Goal: Task Accomplishment & Management: Manage account settings

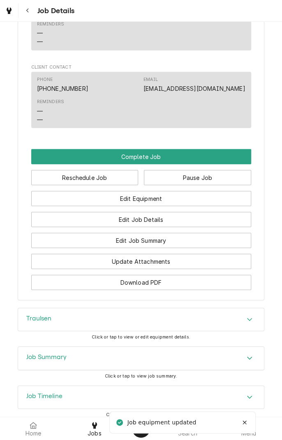
scroll to position [679, 0]
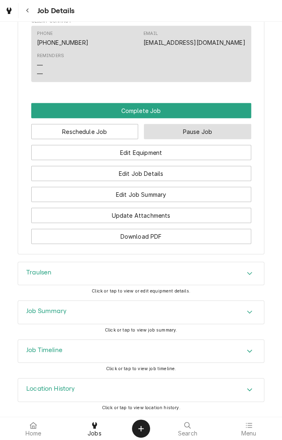
click at [196, 132] on button "Pause Job" at bounding box center [197, 131] width 107 height 15
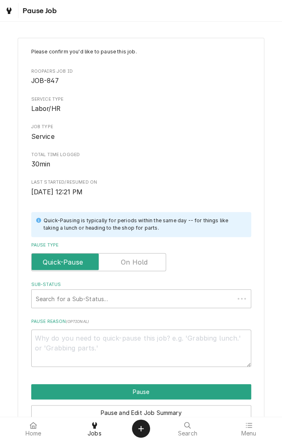
click at [136, 261] on label "Pause Type" at bounding box center [98, 262] width 135 height 18
click at [136, 261] on input "Pause Type" at bounding box center [98, 262] width 127 height 18
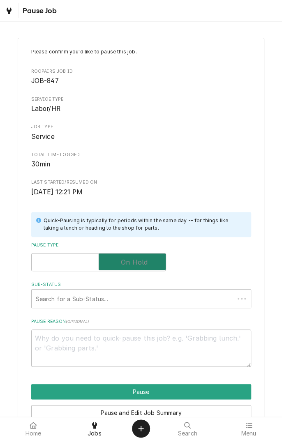
checkbox input "true"
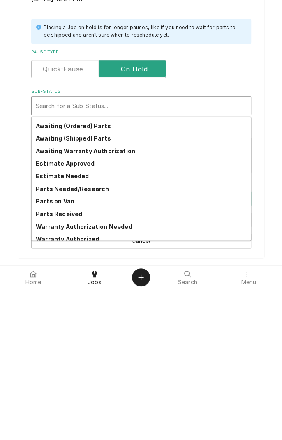
scroll to position [40, 0]
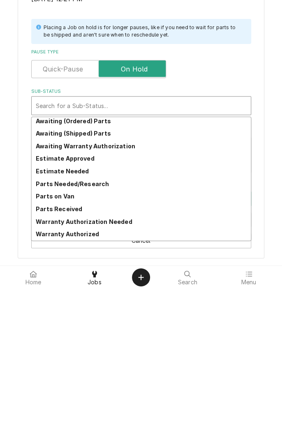
click at [105, 334] on div "Parts Needed/Research" at bounding box center [141, 335] width 219 height 13
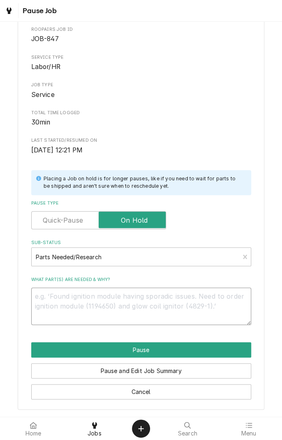
click at [129, 299] on textarea "What part(s) are needed & why?" at bounding box center [141, 306] width 220 height 37
type textarea "x"
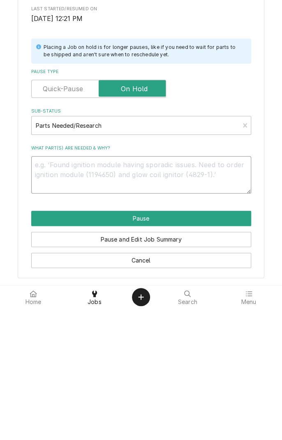
type textarea "M"
type textarea "x"
type textarea "Mu"
type textarea "x"
type textarea "Mus"
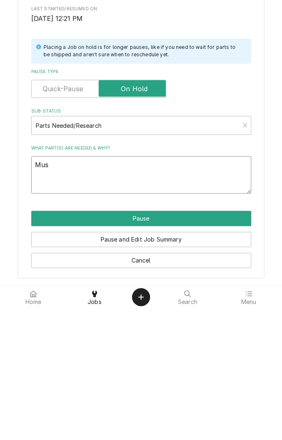
type textarea "x"
type textarea "Must"
type textarea "x"
type textarea "Must"
type textarea "x"
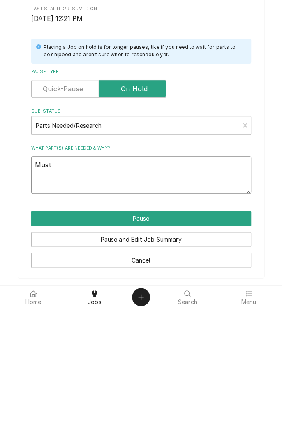
type textarea "Must r"
type textarea "x"
type textarea "Must re"
type textarea "x"
type textarea "Must rea"
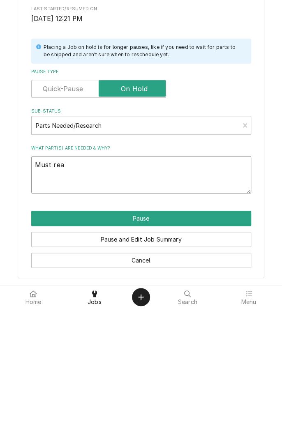
type textarea "x"
type textarea "Must reac"
type textarea "x"
type textarea "Must reach"
type textarea "x"
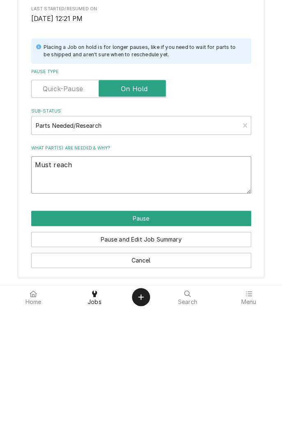
type textarea "Must reach"
type textarea "x"
type textarea "Must reach I"
type textarea "x"
type textarea "Must reach IT"
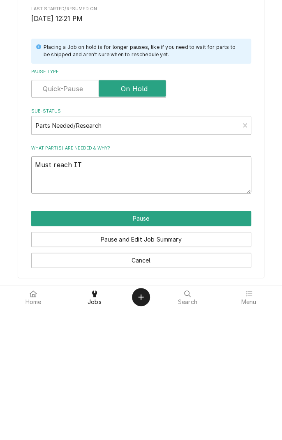
type textarea "x"
type textarea "Must reach ITW"
type textarea "x"
type textarea "Must reach ITW"
type textarea "x"
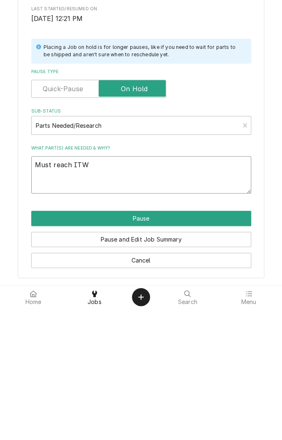
type textarea "Must reach ITW f"
type textarea "x"
type textarea "Must reach ITW fo"
type textarea "x"
type textarea "Must reach ITW for"
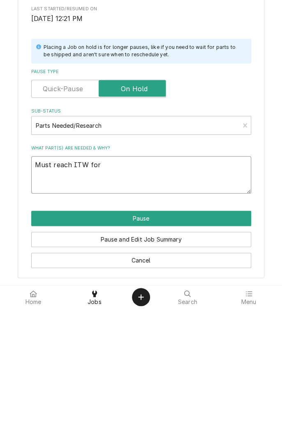
type textarea "x"
type textarea "Must reach ITW for"
type textarea "x"
type textarea "Must reach ITW for g"
type textarea "x"
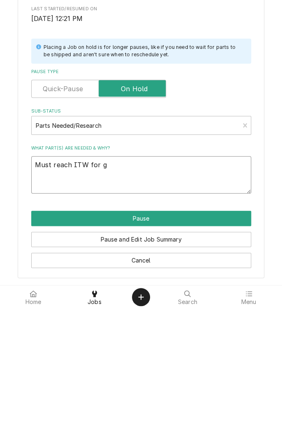
type textarea "Must reach ITW for gu"
type textarea "x"
type textarea "Must reach ITW for gui"
type textarea "x"
type textarea "Must reach ITW for guid"
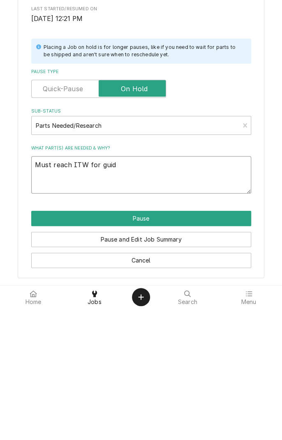
type textarea "x"
type textarea "Must reach ITW for guida"
type textarea "x"
type textarea "Must reach ITW for guidan"
type textarea "x"
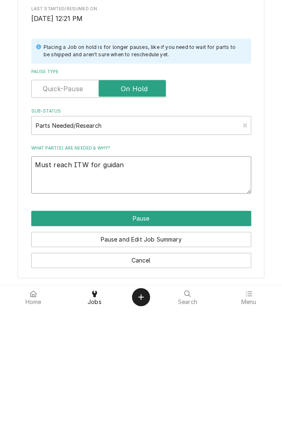
type textarea "Must reach ITW for guidanc"
type textarea "x"
type textarea "Must reach ITW for guidance"
type textarea "x"
type textarea "Must reach ITW for guidance"
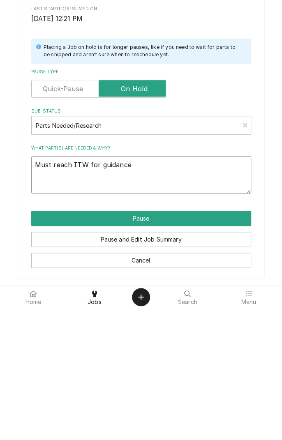
type textarea "x"
type textarea "Must reach ITW for guidance."
type textarea "x"
type textarea "Must reach ITW for guidance."
type textarea "x"
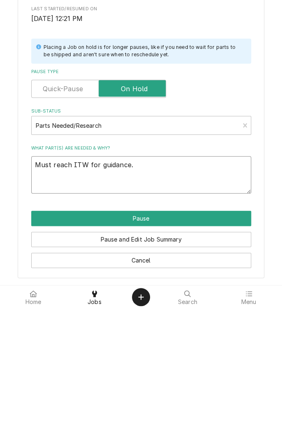
type textarea "Must reach ITW for guidance. E"
type textarea "x"
type textarea "Must reach ITW for guidance. Ex"
type textarea "x"
type textarea "Must reach ITW for guidance. Exc"
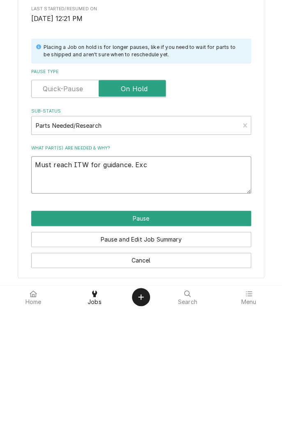
type textarea "x"
type textarea "Must reach ITW for guidance. Exce"
type textarea "x"
type textarea "Must reach ITW for guidance. Exces"
type textarea "x"
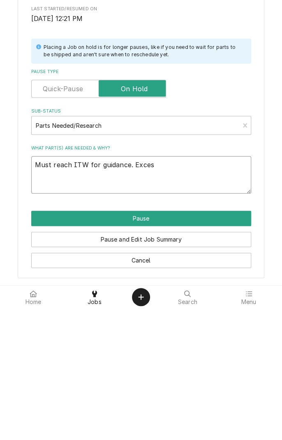
type textarea "Must reach ITW for guidance. Excess"
type textarea "x"
type textarea "Must reach ITW for guidance. Excessive"
type textarea "x"
type textarea "Must reach ITW for guidance. Excessive h"
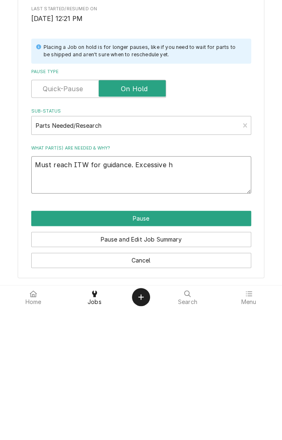
type textarea "x"
type textarea "Must reach ITW for guidance. Excessive ho"
type textarea "x"
type textarea "Must reach ITW for guidance. Excessive hol"
type textarea "x"
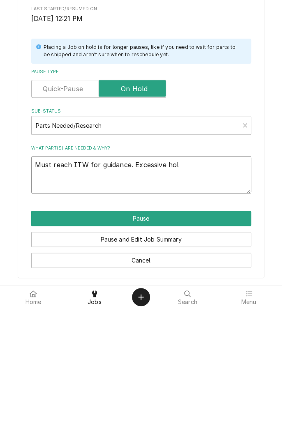
type textarea "Must reach ITW for guidance. Excessive hold"
type textarea "x"
type textarea "Must reach ITW for guidance. Excessive hold"
type textarea "x"
type textarea "Must reach ITW for guidance. Excessive hold t"
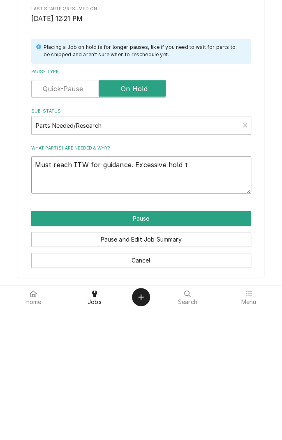
type textarea "x"
type textarea "Must reach ITW for guidance. Excessive hold ti"
type textarea "x"
type textarea "Must reach ITW for guidance. Excessive hold tim"
type textarea "x"
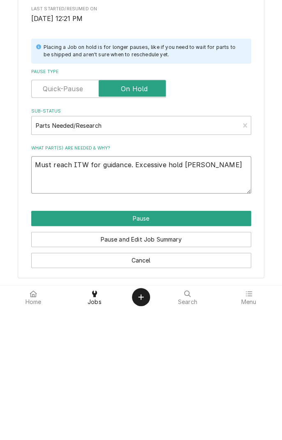
type textarea "Must reach ITW for guidance. Excessive hold time"
type textarea "x"
type textarea "Must reach ITW for guidance. Excessive hold time"
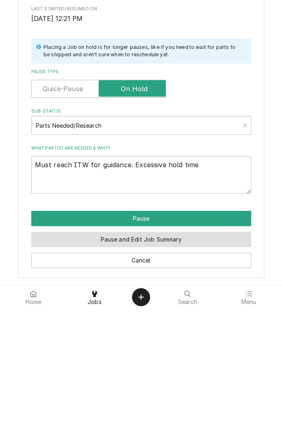
click at [174, 367] on button "Pause and Edit Job Summary" at bounding box center [141, 370] width 220 height 15
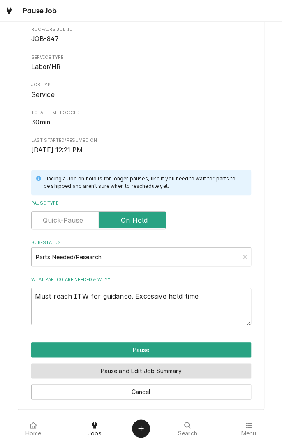
click at [178, 371] on button "Pause and Edit Job Summary" at bounding box center [141, 370] width 220 height 15
click at [151, 374] on button "Pause and Edit Job Summary" at bounding box center [141, 370] width 220 height 15
click at [174, 372] on button "Pause and Edit Job Summary" at bounding box center [141, 370] width 220 height 15
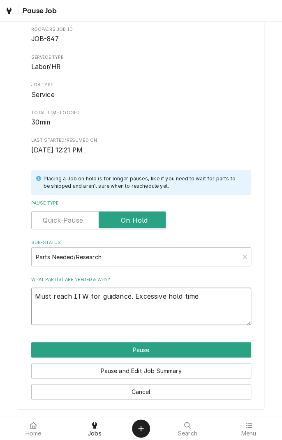
click at [230, 300] on textarea "Must reach ITW for guidance. Excessive hold time" at bounding box center [141, 306] width 220 height 37
type textarea "x"
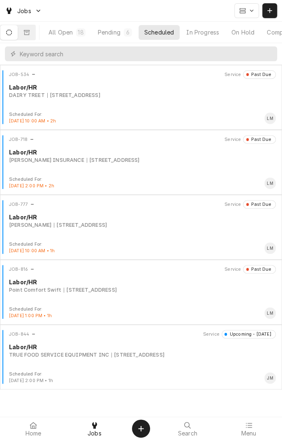
click at [251, 36] on div "On Hold" at bounding box center [242, 32] width 23 height 9
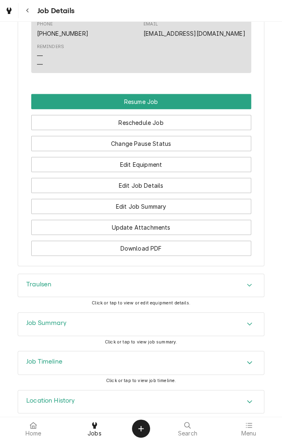
scroll to position [766, 0]
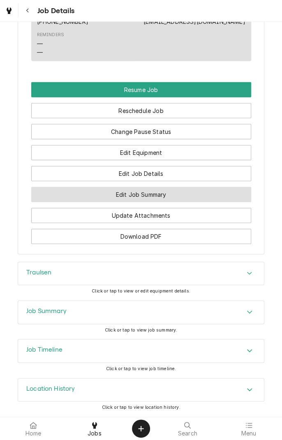
click at [192, 199] on button "Edit Job Summary" at bounding box center [141, 194] width 220 height 15
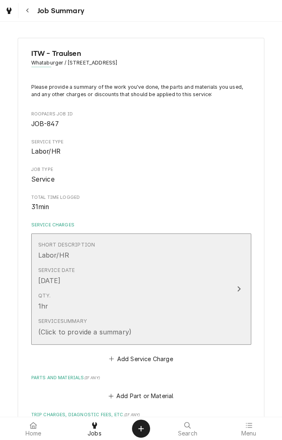
click at [198, 289] on div "Qty. 1hr" at bounding box center [132, 301] width 189 height 25
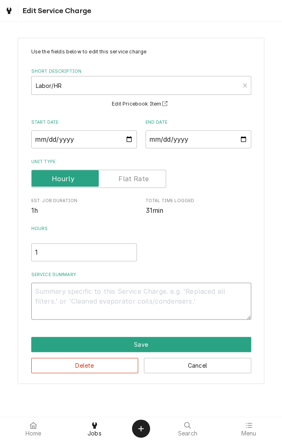
click at [121, 295] on textarea "Service Summary" at bounding box center [141, 301] width 220 height 37
type textarea "x"
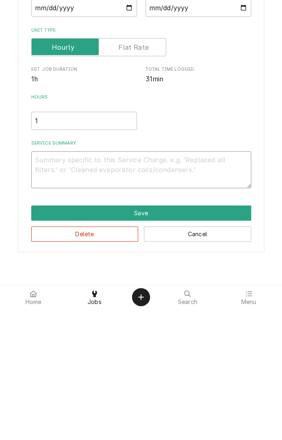
type textarea "C"
type textarea "x"
type textarea "Co"
type textarea "x"
type textarea "Con"
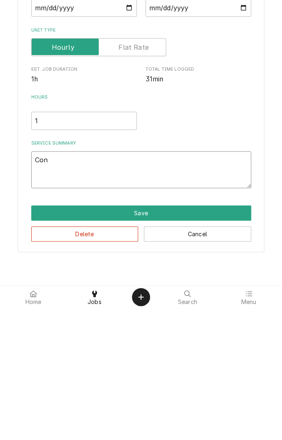
type textarea "x"
type textarea "Cont"
type textarea "x"
type textarea "Contr"
type textarea "x"
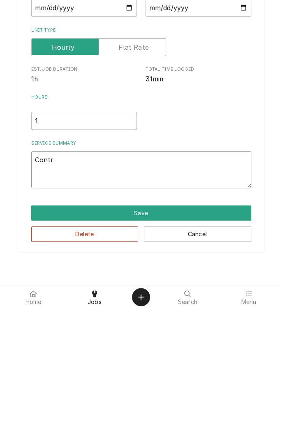
type textarea "Contro"
type textarea "x"
type textarea "Control"
type textarea "x"
type textarea "Control"
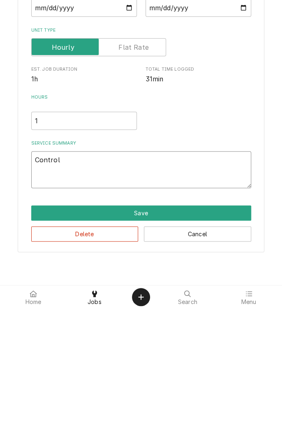
type textarea "x"
type textarea "Control i"
type textarea "x"
type textarea "Control is"
type textarea "x"
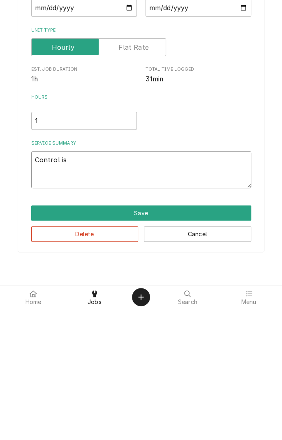
type textarea "Control is"
type textarea "x"
type textarea "Control is f"
type textarea "x"
type textarea "Control is fu"
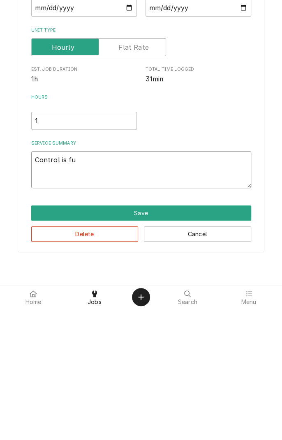
type textarea "x"
type textarea "Control is fun"
type textarea "x"
type textarea "Control is func"
type textarea "x"
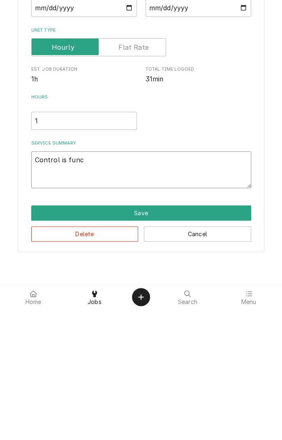
type textarea "Control is functioning"
type textarea "x"
type textarea "Control is functioning."
type textarea "x"
type textarea "Control is functioning."
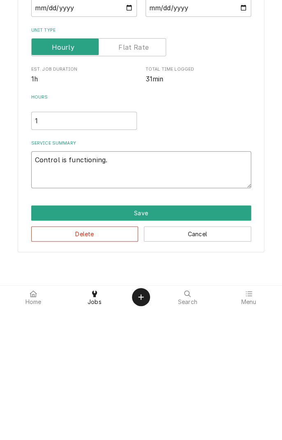
type textarea "x"
type textarea "Control is functioning. O"
type textarea "x"
type textarea "Control is functioning. Ob"
type textarea "x"
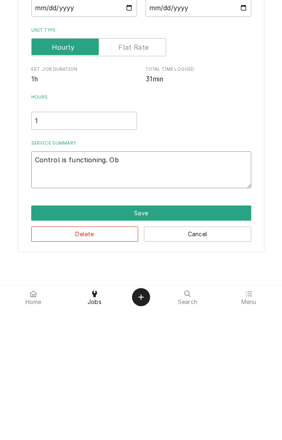
type textarea "Control is functioning. Obs"
type textarea "x"
type textarea "Control is functioning. Obse"
type textarea "x"
type textarea "Control is functioning. Obser"
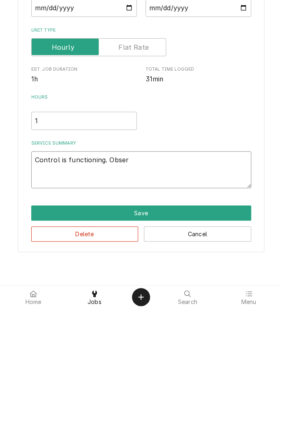
type textarea "x"
type textarea "Control is functioning. Observ"
type textarea "x"
type textarea "Control is functioning. Observe"
type textarea "x"
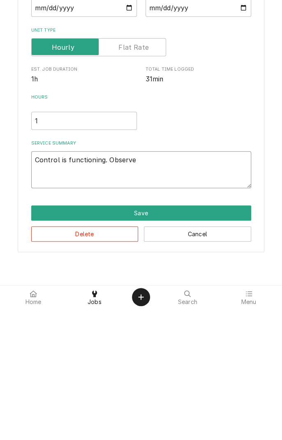
type textarea "Control is functioning. Observed"
type textarea "x"
type textarea "Control is functioning. Observedu"
type textarea "x"
type textarea "Control is functioning. Observedun"
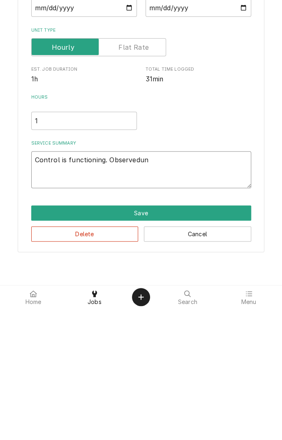
type textarea "x"
type textarea "Control is functioning. Observeduni"
type textarea "x"
type textarea "Control is functioning. Observedunit"
type textarea "x"
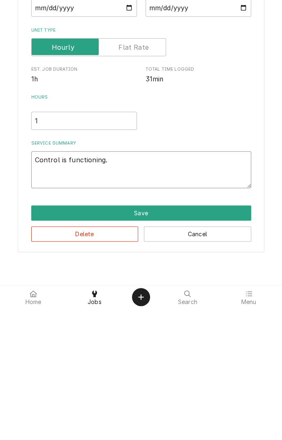
type textarea "Control is functioning. Observed unit"
type textarea "x"
type textarea "Control is functioning. Observed unit c"
type textarea "x"
type textarea "Control is functioning. Observed unit cy"
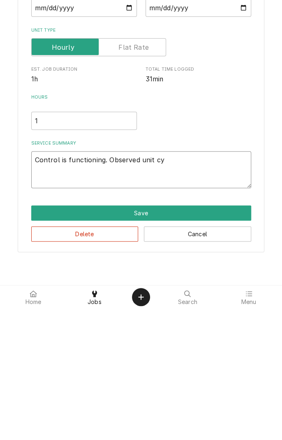
type textarea "x"
type textarea "Control is functioning. Observed unit cyc"
type textarea "x"
type textarea "Control is functioning. Observed unit cycl"
type textarea "x"
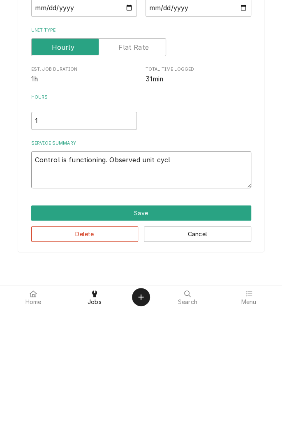
type textarea "Control is functioning. Observed unit cycli"
type textarea "x"
type textarea "Control is functioning. Observed unit cyclin"
type textarea "x"
type textarea "Control is functioning. Observed unit cycling"
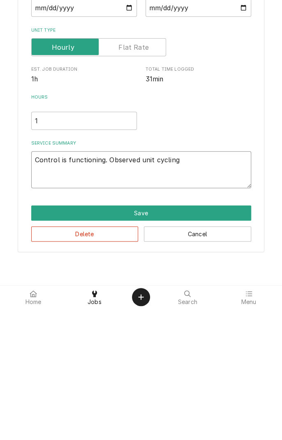
type textarea "x"
type textarea "Control is functioning. Observed unit cycling"
type textarea "x"
type textarea "Control is functioning. Observed unit cycling 2"
type textarea "x"
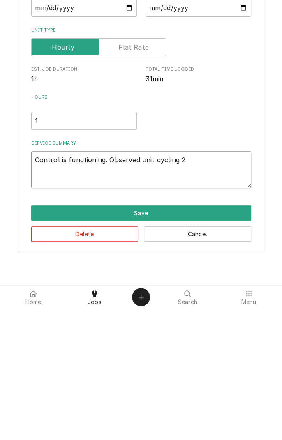
type textarea "Control is functioning. Observed unit cycling 27"
type textarea "x"
type textarea "Control is functioning. Observed unit cycling 27-"
type textarea "x"
type textarea "Control is functioning. Observed unit cycling 27-3"
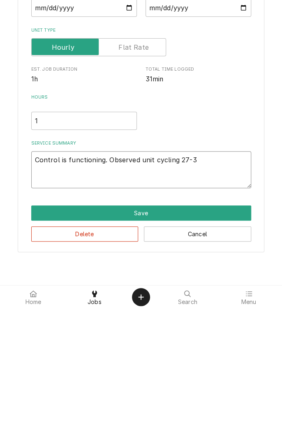
type textarea "x"
type textarea "Control is functioning. Observed unit cycling 27-30"
type textarea "x"
type textarea "Control is functioning. Observed unit cycling 27-30"
type textarea "x"
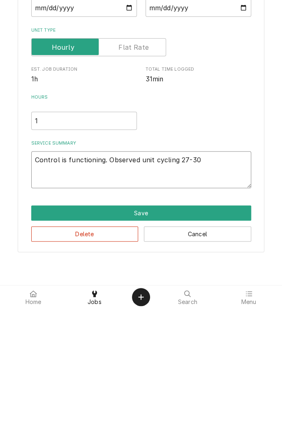
type textarea "Control is functioning. Observed unit cycling 27-30 d"
type textarea "x"
type textarea "Control is functioning. Observed unit cycling 27-30 de"
type textarea "x"
type textarea "Control is functioning. Observed unit cycling 27-30 deg"
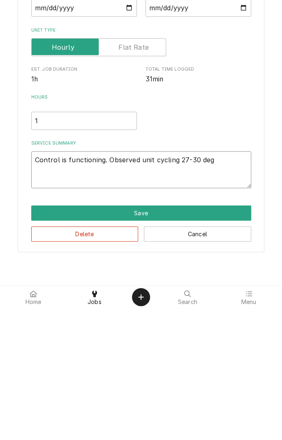
type textarea "x"
type textarea "Control is functioning. Observed unit cycling 27-30 degr"
type textarea "x"
type textarea "Control is functioning. Observed unit cycling 27-30 degre"
type textarea "x"
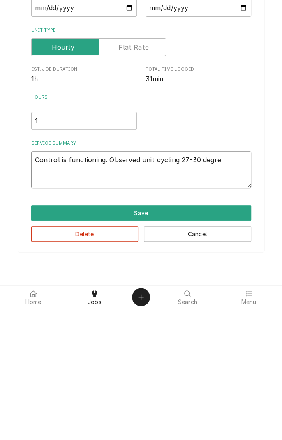
type textarea "Control is functioning. Observed unit cycling 27-30 degree"
type textarea "x"
type textarea "Control is functioning. Observed unit cycling 27-30 degrees"
type textarea "x"
type textarea "Control is functioning. Observed unit cycling 27-30 degrees."
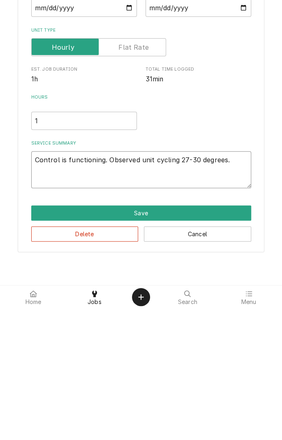
type textarea "x"
type textarea "Control is functioning. Observed unit cycling 27-30 degrees."
type textarea "x"
type textarea "Control is functioning. Observed unit cycling 27-30 degrees. N"
type textarea "x"
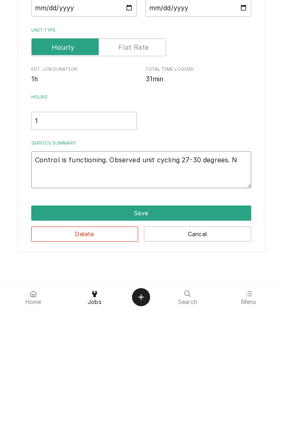
type textarea "Control is functioning. Observed unit cycling 27-30 degrees. Ne"
type textarea "x"
type textarea "Control is functioning. Observed unit cycling 27-30 degrees. Nee"
type textarea "x"
type textarea "Control is functioning. Observed unit cycling 27-30 degrees. Need"
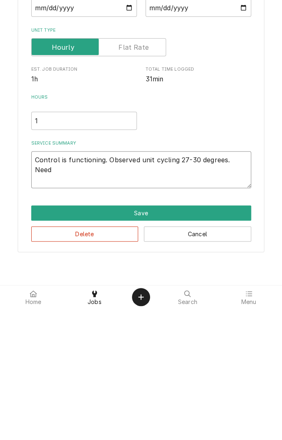
type textarea "x"
type textarea "Control is functioning. Observed unit cycling 27-30 degrees. Need"
type textarea "x"
type textarea "Control is functioning. Observed unit cycling 27-30 degrees. Need t"
type textarea "x"
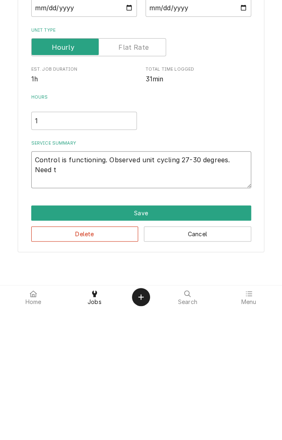
type textarea "Control is functioning. Observed unit cycling 27-30 degrees. Need to"
type textarea "x"
type textarea "Control is functioning. Observed unit cycling 27-30 degrees. Need to"
type textarea "x"
type textarea "Control is functioning. Observed unit cycling 27-30 degrees. Need to c"
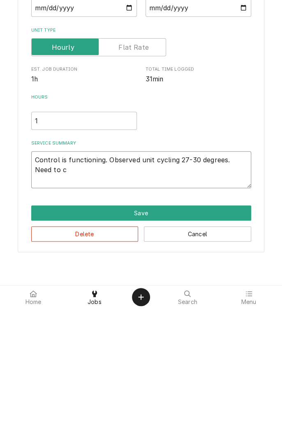
type textarea "x"
type textarea "Control is functioning. Observed unit cycling 27-30 degrees. Need to co"
type textarea "x"
type textarea "Control is functioning. Observed unit cycling 27-30 degrees. Need to con"
type textarea "x"
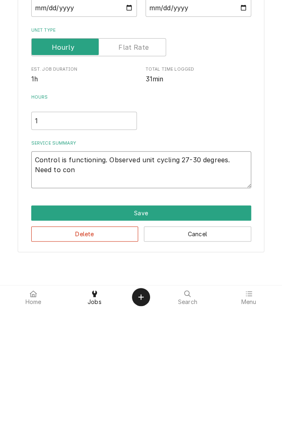
type textarea "Control is functioning. Observed unit cycling 27-30 degrees. Need to cont"
type textarea "x"
type textarea "Control is functioning. Observed unit cycling 27-30 degrees. Need to conta"
type textarea "x"
type textarea "Control is functioning. Observed unit cycling 27-30 degrees. Need to contac"
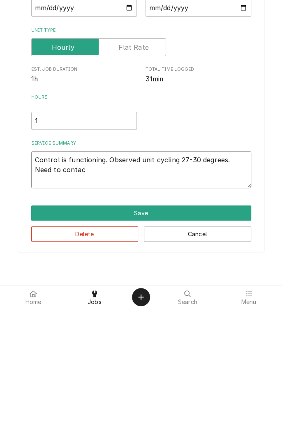
type textarea "x"
type textarea "Control is functioning. Observed unit cycling 27-30 degrees. Need to contact"
type textarea "x"
type textarea "Control is functioning. Observed unit cycling 27-30 degrees. Need to contact"
type textarea "x"
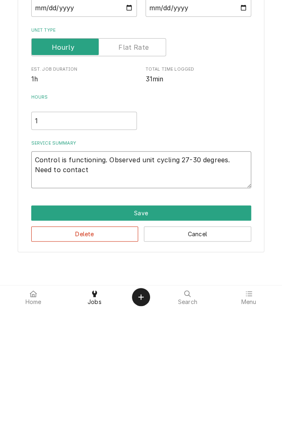
type textarea "Control is functioning. Observed unit cycling 27-30 degrees. Need to contact I"
type textarea "x"
type textarea "Control is functioning. Observed unit cycling 27-30 degrees. Need to contact IT"
type textarea "x"
type textarea "Control is functioning. Observed unit cycling 27-30 degrees. Need to contact ITW"
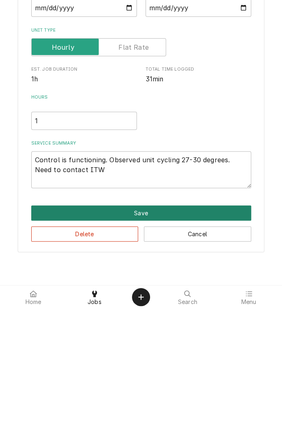
click at [166, 346] on button "Save" at bounding box center [141, 344] width 220 height 15
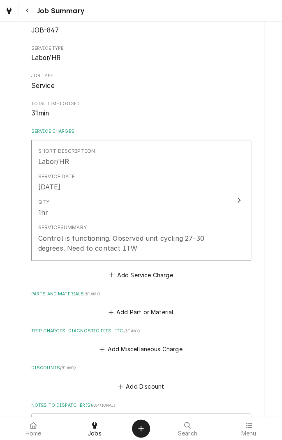
scroll to position [104, 0]
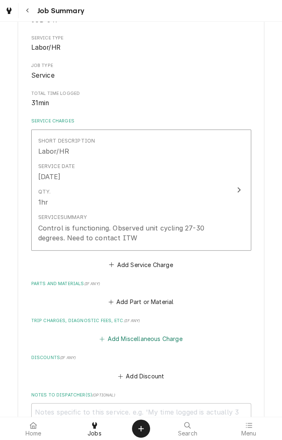
click at [134, 336] on button "Add Miscellaneous Charge" at bounding box center [140, 339] width 85 height 12
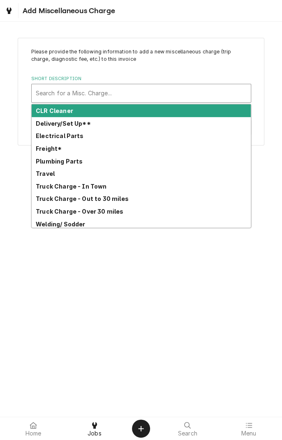
click at [53, 177] on div "Travel" at bounding box center [141, 173] width 219 height 13
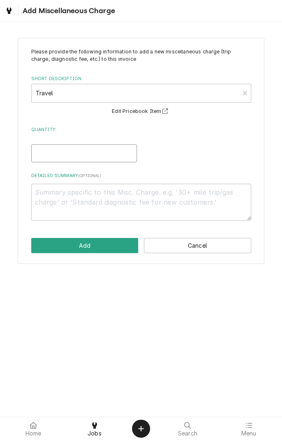
click at [96, 155] on input "Quantity" at bounding box center [84, 153] width 106 height 18
type textarea "x"
type input "2"
type textarea "x"
type input "2"
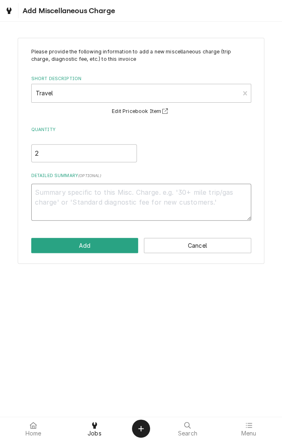
click at [147, 196] on textarea "Detailed Summary ( optional )" at bounding box center [141, 202] width 220 height 37
type textarea "x"
type textarea "2"
type textarea "x"
type textarea "2"
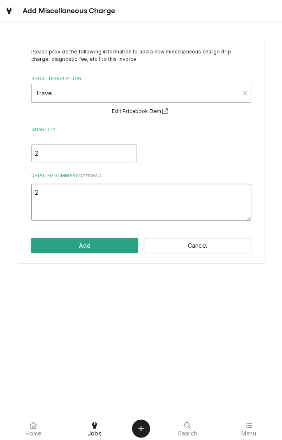
type textarea "x"
type textarea "2 h"
type textarea "x"
type textarea "2 ho"
type textarea "x"
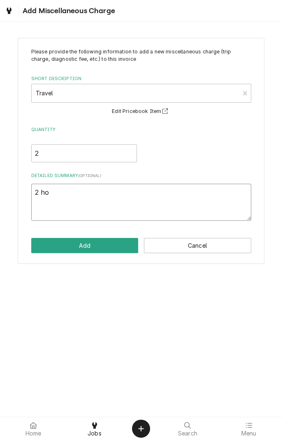
type textarea "2 hou"
type textarea "x"
type textarea "2 hour"
type textarea "x"
type textarea "2 hourt"
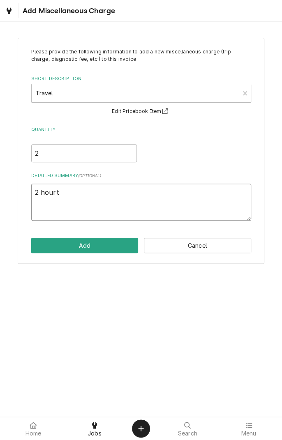
type textarea "x"
type textarea "2 hourtr"
type textarea "x"
type textarea "2 hourtra"
type textarea "x"
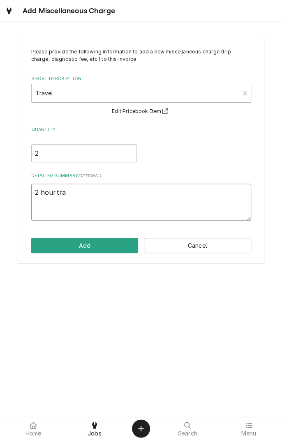
type textarea "2 hourtrav"
type textarea "x"
type textarea "2 hourtrave"
type textarea "x"
type textarea "2 hourtrav"
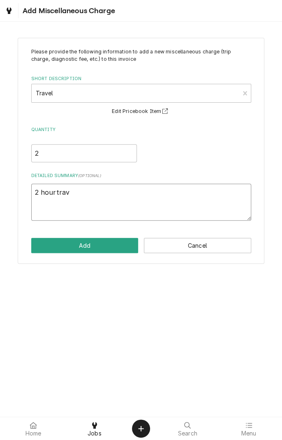
type textarea "x"
type textarea "2 hourtra"
type textarea "x"
type textarea "2 hourtr"
type textarea "x"
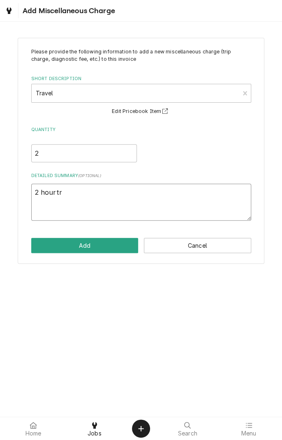
type textarea "2 hourt"
type textarea "x"
type textarea "2 hour"
type textarea "x"
type textarea "2 hour"
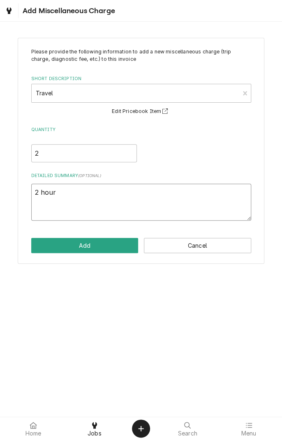
type textarea "x"
type textarea "2 hour t"
type textarea "x"
type textarea "2 hour tr"
type textarea "x"
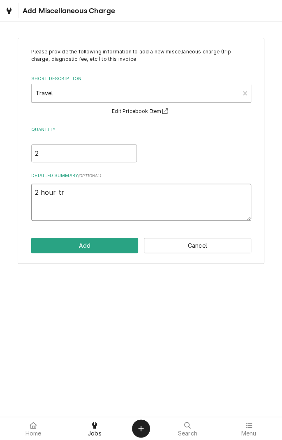
type textarea "2 hour tra"
type textarea "x"
type textarea "2 hour trav"
type textarea "x"
type textarea "2 hour trave"
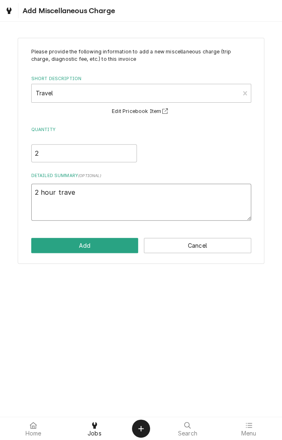
type textarea "x"
type textarea "2 hour travel"
type textarea "x"
click at [31, 196] on textarea "2 hour travel" at bounding box center [141, 202] width 220 height 37
type textarea "82 hour travel"
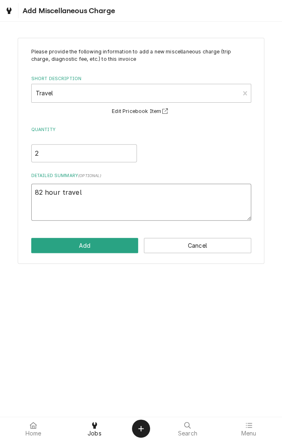
type textarea "x"
type textarea "8/2 hour travel"
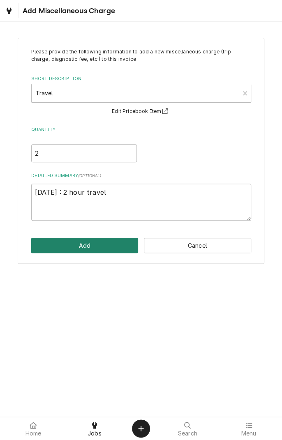
click at [101, 248] on button "Add" at bounding box center [84, 245] width 107 height 15
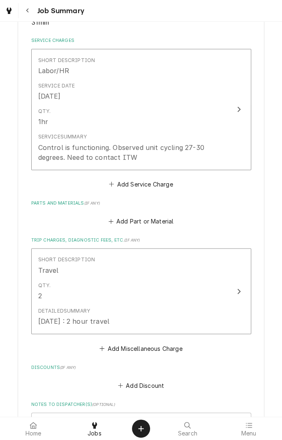
scroll to position [187, 0]
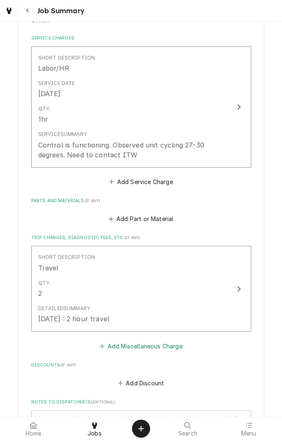
click at [178, 350] on button "Add Miscellaneous Charge" at bounding box center [140, 346] width 85 height 12
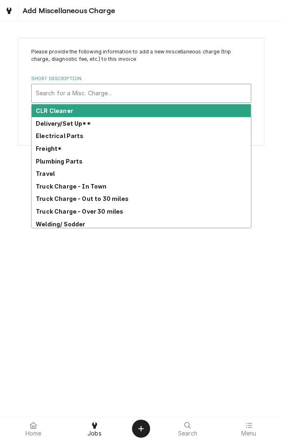
click at [118, 216] on div "Truck Charge - Over 30 miles" at bounding box center [141, 211] width 219 height 13
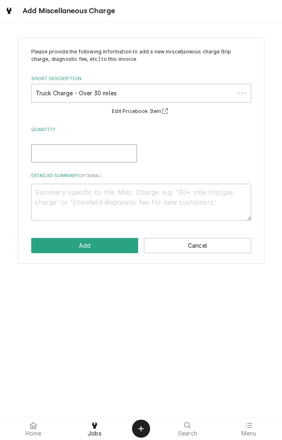
click at [104, 156] on input "Quantity" at bounding box center [84, 153] width 106 height 18
click at [152, 196] on textarea "Detailed Summary ( optional )" at bounding box center [141, 202] width 220 height 37
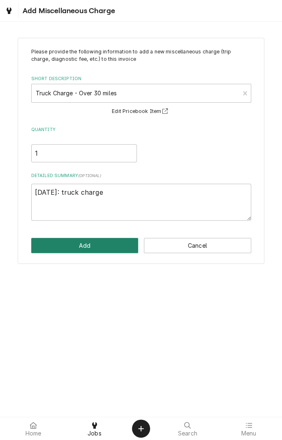
click at [111, 247] on button "Add" at bounding box center [84, 245] width 107 height 15
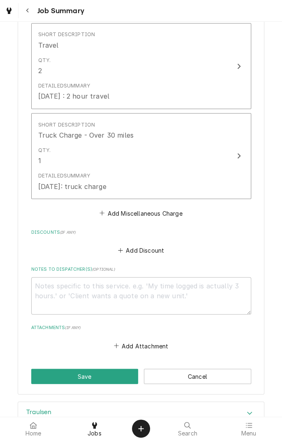
scroll to position [471, 0]
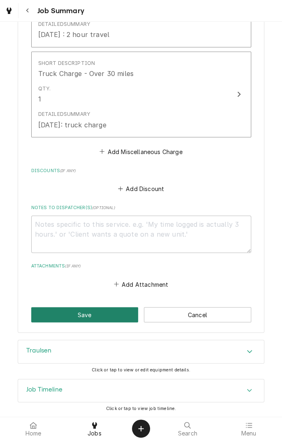
click at [98, 318] on button "Save" at bounding box center [84, 314] width 107 height 15
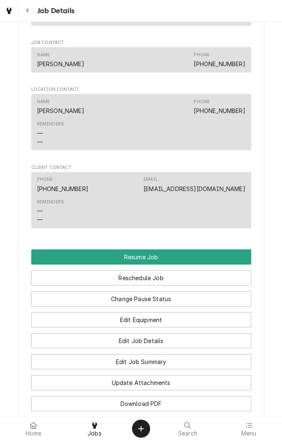
scroll to position [674, 0]
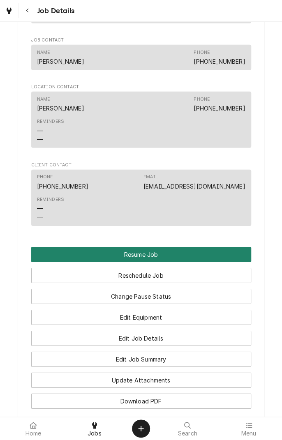
click at [155, 262] on button "Resume Job" at bounding box center [141, 254] width 220 height 15
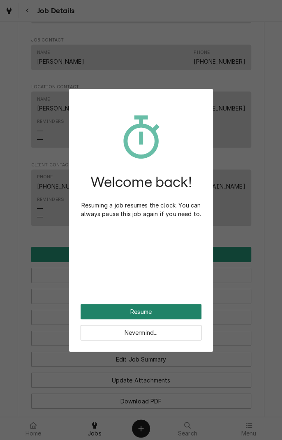
click at [154, 313] on button "Resume" at bounding box center [141, 311] width 121 height 15
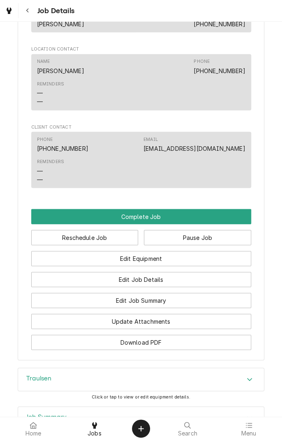
scroll to position [647, 0]
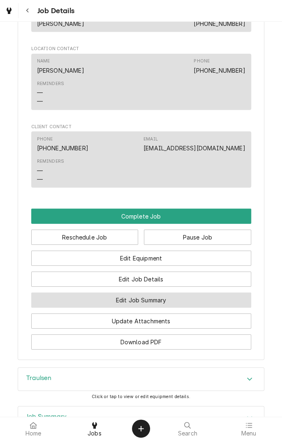
click at [183, 308] on button "Edit Job Summary" at bounding box center [141, 300] width 220 height 15
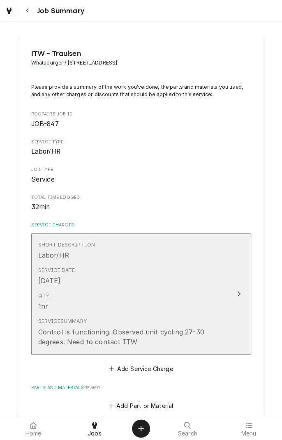
click at [239, 300] on button "Short Description Labor/HR Service Date Aug 15, 2025 Qty. 1hr Service Summary C…" at bounding box center [141, 293] width 220 height 121
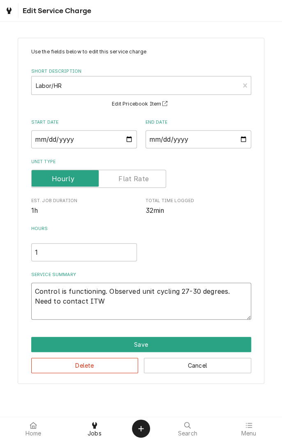
click at [106, 305] on textarea "Control is functioning. Observed unit cycling 27-30 degrees. Need to contact ITW" at bounding box center [141, 301] width 220 height 37
type textarea "x"
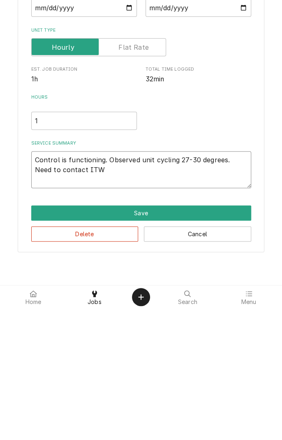
type textarea "Control is functioning. Observed unit cycling 27-30 degrees. Need to contact ITW"
type textarea "x"
type textarea "Control is functioning. Observed unit cycling 27-30 degrees. Need to contact IT…"
type textarea "x"
type textarea "Control is functioning. Observed unit cycling 27-30 degrees. Need to contact IT…"
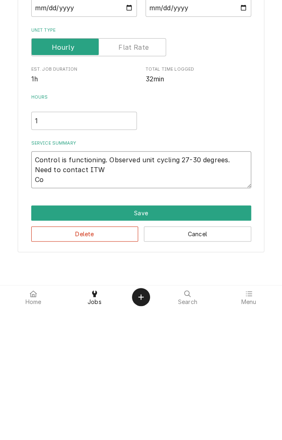
type textarea "x"
type textarea "Control is functioning. Observed unit cycling 27-30 degrees. Need to contact IT…"
type textarea "x"
type textarea "Control is functioning. Observed unit cycling 27-30 degrees. Need to contact IT…"
type textarea "x"
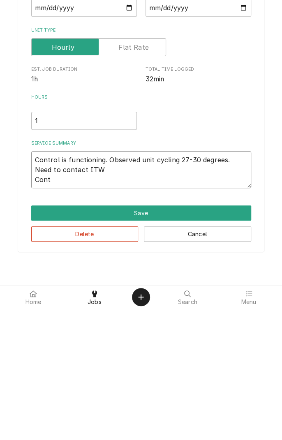
type textarea "Control is functioning. Observed unit cycling 27-30 degrees. Need to contact IT…"
type textarea "x"
type textarea "Control is functioning. Observed unit cycling 27-30 degrees. Need to contact IT…"
type textarea "x"
type textarea "Control is functioning. Observed unit cycling 27-30 degrees. Need to contact IT…"
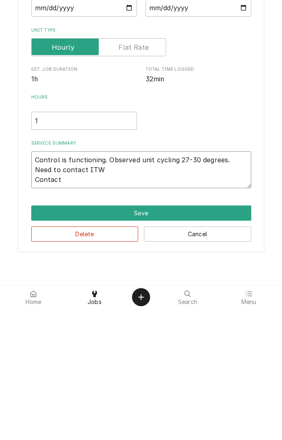
type textarea "x"
type textarea "Control is functioning. Observed unit cycling 27-30 degrees. Need to contact IT…"
type textarea "x"
type textarea "Control is functioning. Observed unit cycling 27-30 degrees. Need to contact IT…"
type textarea "x"
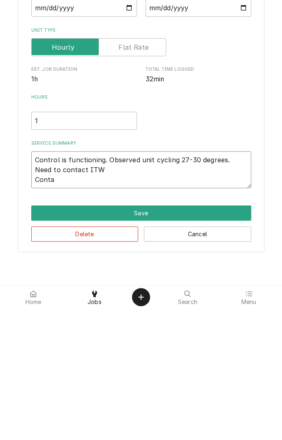
type textarea "Control is functioning. Observed unit cycling 27-30 degrees. Need to contact IT…"
type textarea "x"
type textarea "Control is functioning. Observed unit cycling 27-30 degrees. Need to contact IT…"
type textarea "x"
type textarea "Control is functioning. Observed unit cycling 27-30 degrees. Need to contact IT…"
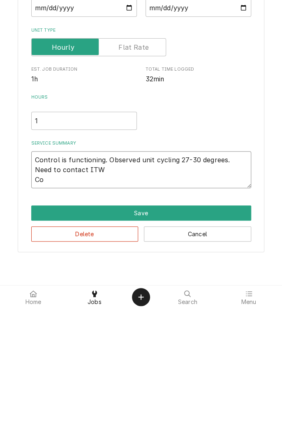
type textarea "x"
type textarea "Control is functioning. Observed unit cycling 27-30 degrees. Need to contact IT…"
type textarea "x"
type textarea "Control is functioning. Observed unit cycling 27-30 degrees. Need to contact ITW"
type textarea "x"
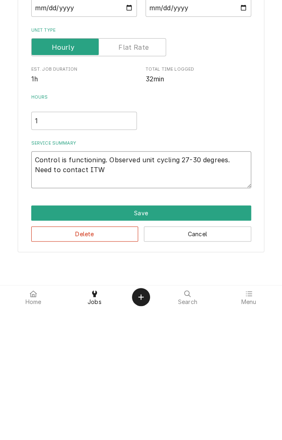
type textarea "Control is functioning. Observed unit cycling 27-30 degrees. Need to contact IT…"
type textarea "x"
type textarea "Control is functioning. Observed unit cycling 27-30 degrees. Need to contact IT…"
type textarea "x"
type textarea "Control is functioning. Observed unit cycling 27-30 degrees. Need to contact IT…"
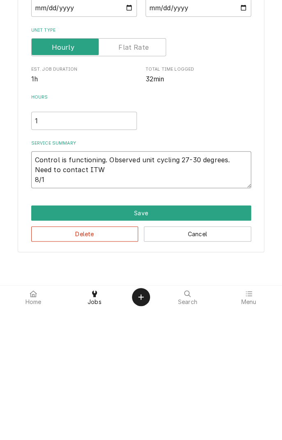
type textarea "x"
type textarea "Control is functioning. Observed unit cycling 27-30 degrees. Need to contact IT…"
type textarea "x"
type textarea "Control is functioning. Observed unit cycling 27-30 degrees. Need to contact IT…"
type textarea "x"
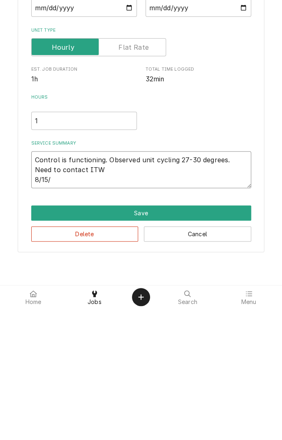
type textarea "Control is functioning. Observed unit cycling 27-30 degrees. Need to contact IT…"
type textarea "x"
type textarea "Control is functioning. Observed unit cycling 27-30 degrees. Need to contact IT…"
type textarea "x"
type textarea "Control is functioning. Observed unit cycling 27-30 degrees. Need to contact IT…"
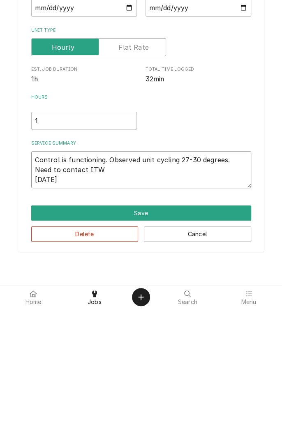
type textarea "x"
type textarea "Control is functioning. Observed unit cycling 27-30 degrees. Need to contact IT…"
type textarea "x"
type textarea "Control is functioning. Observed unit cycling 27-30 degrees. Need to contact IT…"
type textarea "x"
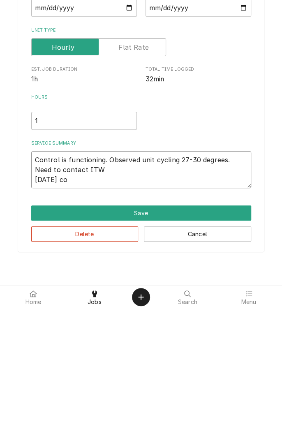
type textarea "Control is functioning. Observed unit cycling 27-30 degrees. Need to contact IT…"
type textarea "x"
type textarea "Control is functioning. Observed unit cycling 27-30 degrees. Need to contact IT…"
type textarea "x"
type textarea "Control is functioning. Observed unit cycling 27-30 degrees. Need to contact IT…"
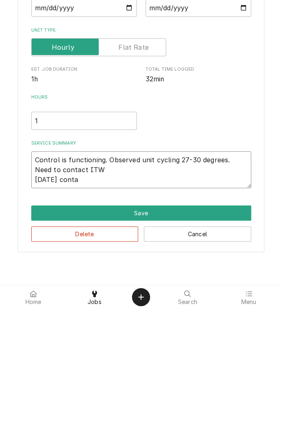
type textarea "x"
type textarea "Control is functioning. Observed unit cycling 27-30 degrees. Need to contact IT…"
type textarea "x"
type textarea "Control is functioning. Observed unit cycling 27-30 degrees. Need to contact IT…"
type textarea "x"
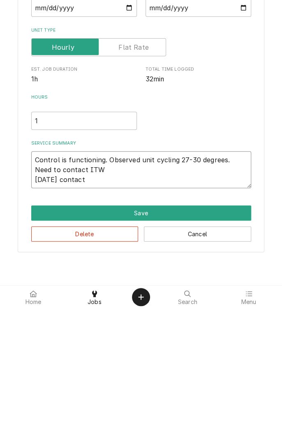
type textarea "Control is functioning. Observed unit cycling 27-30 degrees. Need to contact IT…"
type textarea "x"
type textarea "Control is functioning. Observed unit cycling 27-30 degrees. Need to contact IT…"
type textarea "x"
type textarea "Control is functioning. Observed unit cycling 27-30 degrees. Need to contact IT…"
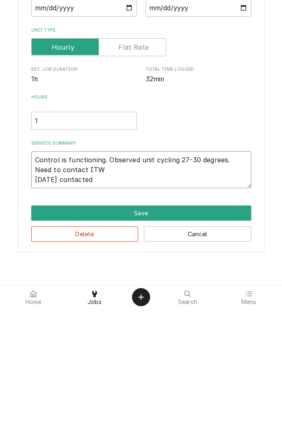
type textarea "x"
type textarea "Control is functioning. Observed unit cycling 27-30 degrees. Need to contact IT…"
type textarea "x"
type textarea "Control is functioning. Observed unit cycling 27-30 degrees. Need to contact IT…"
type textarea "x"
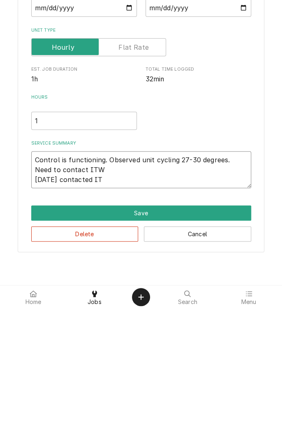
type textarea "Control is functioning. Observed unit cycling 27-30 degrees. Need to contact IT…"
type textarea "x"
type textarea "Control is functioning. Observed unit cycling 27-30 degrees. Need to contact IT…"
type textarea "x"
type textarea "Control is functioning. Observed unit cycling 27-30 degrees. Need to contact IT…"
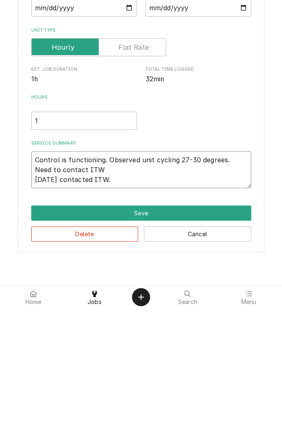
type textarea "x"
type textarea "Control is functioning. Observed unit cycling 27-30 degrees. Need to contact IT…"
type textarea "x"
type textarea "Control is functioning. Observed unit cycling 27-30 degrees. Need to contact IT…"
type textarea "x"
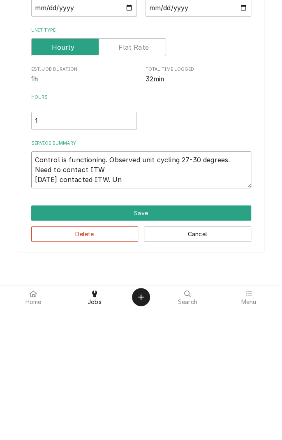
type textarea "Control is functioning. Observed unit cycling 27-30 degrees. Need to contact IT…"
type textarea "x"
type textarea "Control is functioning. Observed unit cycling 27-30 degrees. Need to contact IT…"
type textarea "x"
type textarea "Control is functioning. Observed unit cycling 27-30 degrees. Need to contact IT…"
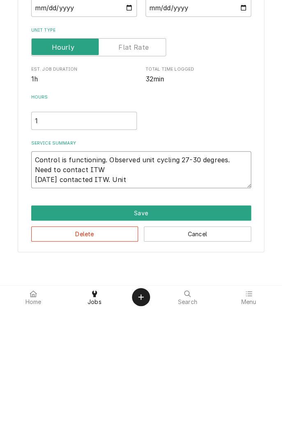
type textarea "x"
type textarea "Control is functioning. Observed unit cycling 27-30 degrees. Need to contact IT…"
type textarea "x"
type textarea "Control is functioning. Observed unit cycling 27-30 degrees. Need to contact IT…"
type textarea "x"
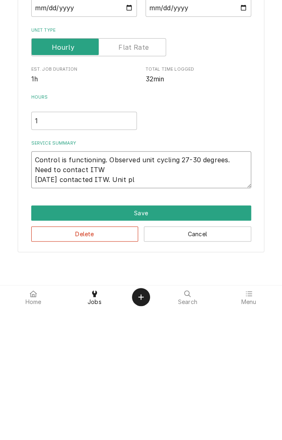
type textarea "Control is functioning. Observed unit cycling 27-30 degrees. Need to contact IT…"
type textarea "x"
type textarea "Control is functioning. Observed unit cycling 27-30 degrees. Need to contact IT…"
type textarea "x"
type textarea "Control is functioning. Observed unit cycling 27-30 degrees. Need to contact IT…"
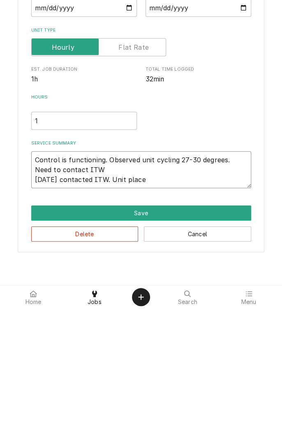
type textarea "x"
type textarea "Control is functioning. Observed unit cycling 27-30 degrees. Need to contact IT…"
type textarea "x"
type textarea "Control is functioning. Observed unit cycling 27-30 degrees. Need to contact IT…"
type textarea "x"
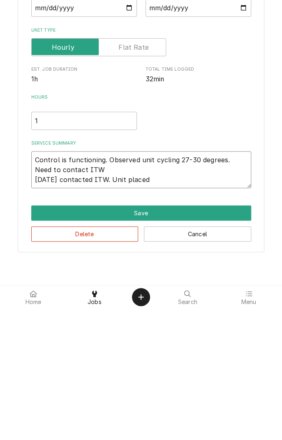
type textarea "Control is functioning. Observed unit cycling 27-30 degrees. Need to contact IT…"
type textarea "x"
type textarea "Control is functioning. Observed unit cycling 27-30 degrees. Need to contact IT…"
type textarea "x"
type textarea "Control is functioning. Observed unit cycling 27-30 degrees. Need to contact IT…"
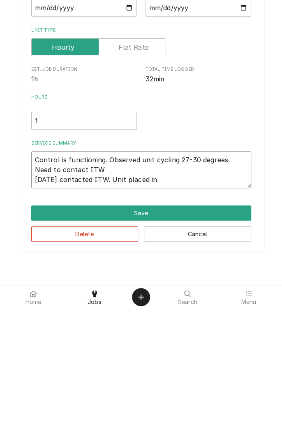
type textarea "x"
type textarea "Control is functioning. Observed unit cycling 27-30 degrees. Need to contact IT…"
type textarea "x"
type textarea "Control is functioning. Observed unit cycling 27-30 degrees. Need to contact IT…"
type textarea "x"
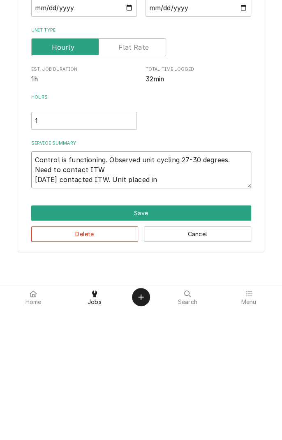
type textarea "Control is functioning. Observed unit cycling 27-30 degrees. Need to contact IT…"
type textarea "x"
type textarea "Control is functioning. Observed unit cycling 27-30 degrees. Need to contact IT…"
type textarea "x"
type textarea "Control is functioning. Observed unit cycling 27-30 degrees. Need to contact IT…"
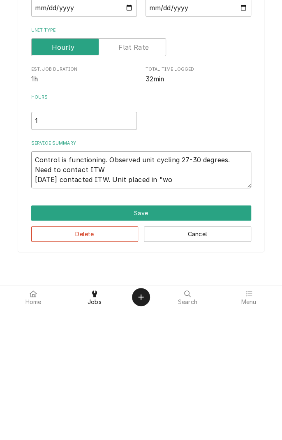
type textarea "x"
type textarea "Control is functioning. Observed unit cycling 27-30 degrees. Need to contact IT…"
type textarea "x"
type textarea "Control is functioning. Observed unit cycling 27-30 degrees. Need to contact IT…"
type textarea "x"
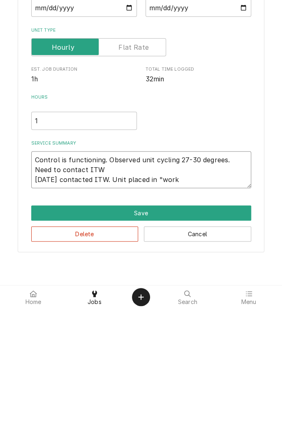
type textarea "Control is functioning. Observed unit cycling 27-30 degrees. Need to contact IT…"
type textarea "x"
type textarea "Control is functioning. Observed unit cycling 27-30 degrees. Need to contact IT…"
type textarea "x"
type textarea "Control is functioning. Observed unit cycling 27-30 degrees. Need to contact IT…"
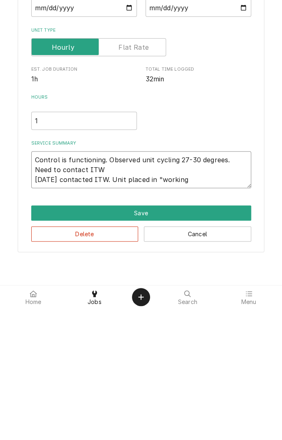
type textarea "x"
type textarea "Control is functioning. Observed unit cycling 27-30 degrees. Need to contact IT…"
type textarea "x"
type textarea "Control is functioning. Observed unit cycling 27-30 degrees. Need to contact IT…"
type textarea "x"
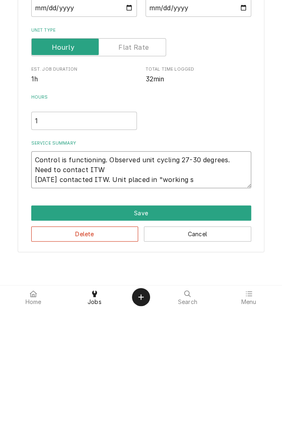
type textarea "Control is functioning. Observed unit cycling 27-30 degrees. Need to contact IT…"
type textarea "x"
type textarea "Control is functioning. Observed unit cycling 27-30 degrees. Need to contact IT…"
type textarea "x"
type textarea "Control is functioning. Observed unit cycling 27-30 degrees. Need to contact IT…"
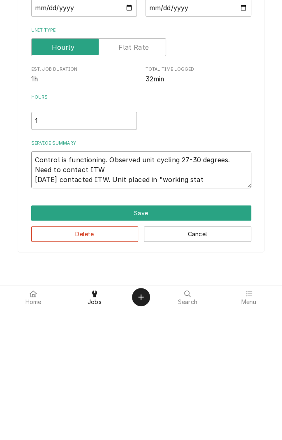
type textarea "x"
type textarea "Control is functioning. Observed unit cycling 27-30 degrees. Need to contact IT…"
type textarea "x"
type textarea "Control is functioning. Observed unit cycling 27-30 degrees. Need to contact IT…"
type textarea "x"
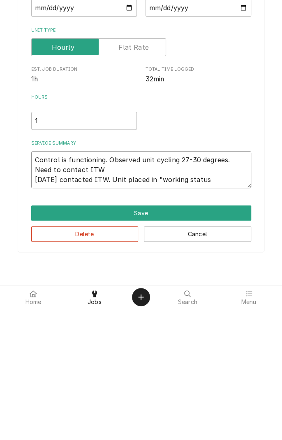
type textarea "Control is functioning. Observed unit cycling 27-30 degrees. Need to contact IT…"
type textarea "x"
type textarea "Control is functioning. Observed unit cycling 27-30 degrees. Need to contact IT…"
type textarea "x"
type textarea "Control is functioning. Observed unit cycling 27-30 degrees. Need to contact IT…"
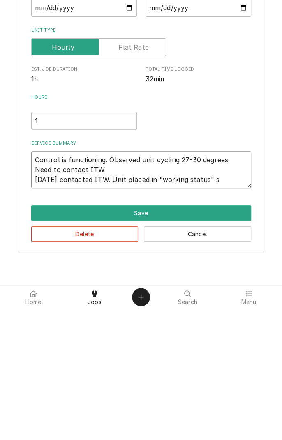
type textarea "x"
type textarea "Control is functioning. Observed unit cycling 27-30 degrees. Need to contact IT…"
type textarea "x"
type textarea "Control is functioning. Observed unit cycling 27-30 degrees. Need to contact IT…"
type textarea "x"
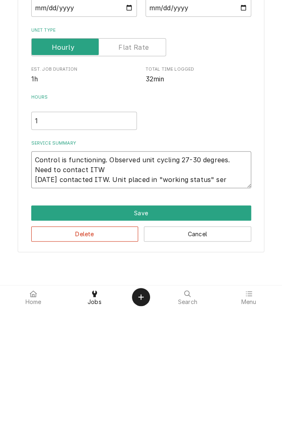
type textarea "Control is functioning. Observed unit cycling 27-30 degrees. Need to contact IT…"
type textarea "x"
type textarea "Control is functioning. Observed unit cycling 27-30 degrees. Need to contact IT…"
type textarea "x"
type textarea "Control is functioning. Observed unit cycling 27-30 degrees. Need to contact IT…"
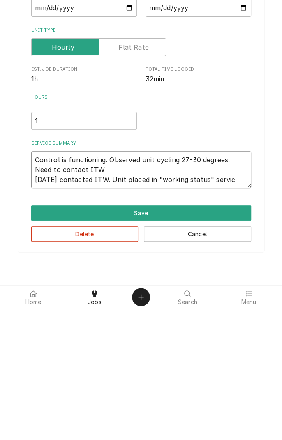
type textarea "x"
type textarea "Control is functioning. Observed unit cycling 27-30 degrees. Need to contact IT…"
type textarea "x"
type textarea "Control is functioning. Observed unit cycling 27-30 degrees. Need to contact IT…"
type textarea "x"
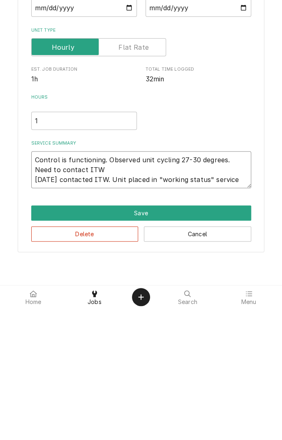
type textarea "Control is functioning. Observed unit cycling 27-30 degrees. Need to contact IT…"
type textarea "x"
type textarea "Control is functioning. Observed unit cycling 27-30 degrees. Need to contact IT…"
type textarea "x"
type textarea "Control is functioning. Observed unit cycling 27-30 degrees. Need to contact IT…"
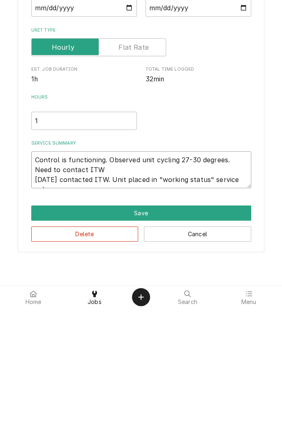
type textarea "x"
type textarea "Control is functioning. Observed unit cycling 27-30 degrees. Need to contact IT…"
type textarea "x"
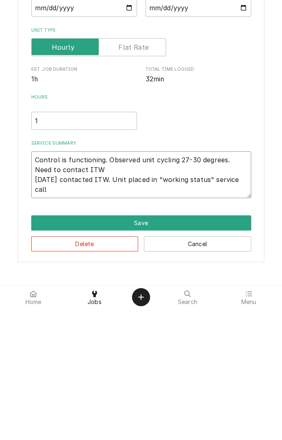
type textarea "Control is functioning. Observed unit cycling 27-30 degrees. Need to contact IT…"
type textarea "x"
type textarea "Control is functioning. Observed unit cycling 27-30 degrees. Need to contact IT…"
type textarea "x"
type textarea "Control is functioning. Observed unit cycling 27-30 degrees. Need to contact IT…"
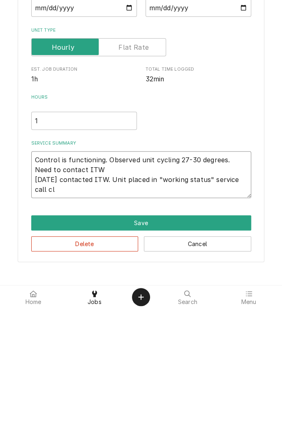
type textarea "x"
type textarea "Control is functioning. Observed unit cycling 27-30 degrees. Need to contact IT…"
type textarea "x"
type textarea "Control is functioning. Observed unit cycling 27-30 degrees. Need to contact IT…"
type textarea "x"
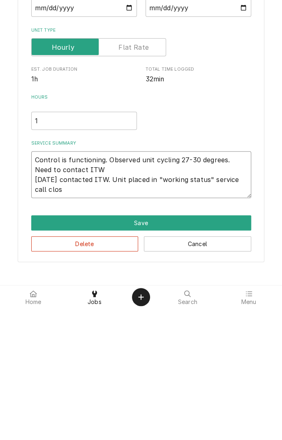
type textarea "Control is functioning. Observed unit cycling 27-30 degrees. Need to contact IT…"
type textarea "x"
type textarea "Control is functioning. Observed unit cycling 27-30 degrees. Need to contact IT…"
type textarea "x"
type textarea "Control is functioning. Observed unit cycling 27-30 degrees. Need to contact IT…"
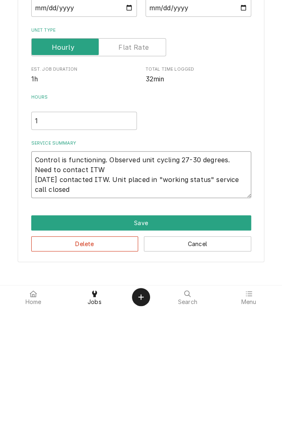
type textarea "x"
type textarea "Control is functioning. Observed unit cycling 27-30 degrees. Need to contact IT…"
click at [55, 249] on input "1" at bounding box center [84, 252] width 106 height 18
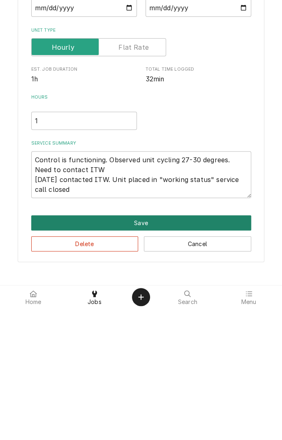
click at [151, 358] on button "Save" at bounding box center [141, 354] width 220 height 15
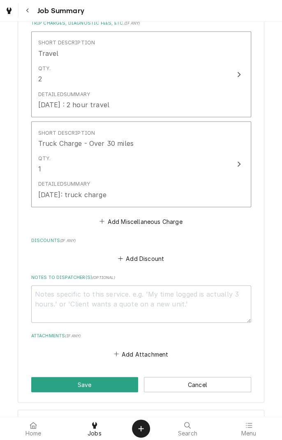
scroll to position [422, 0]
click at [213, 306] on textarea "Notes to Dispatcher(s) ( optional )" at bounding box center [141, 303] width 220 height 37
type textarea "x"
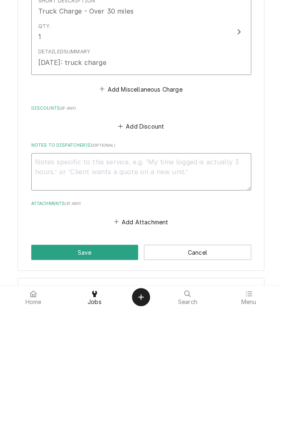
type textarea "W"
type textarea "x"
type textarea "Wi"
type textarea "x"
type textarea "Wil"
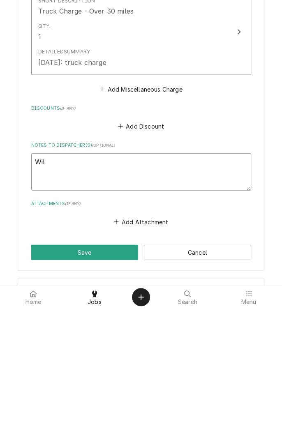
type textarea "x"
type textarea "Will"
type textarea "x"
type textarea "Will"
type textarea "x"
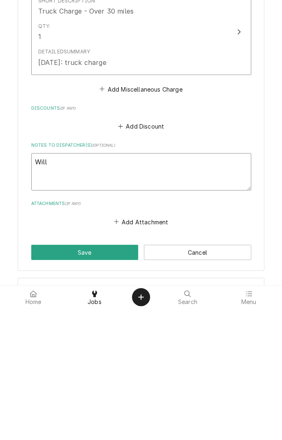
type textarea "Will k"
type textarea "x"
type textarea "Will ke"
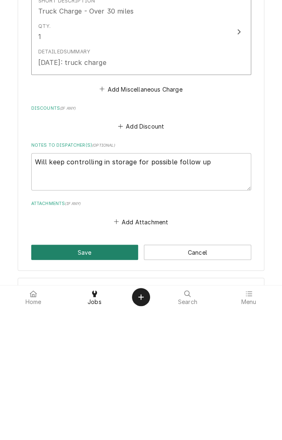
click at [90, 385] on button "Save" at bounding box center [84, 383] width 107 height 15
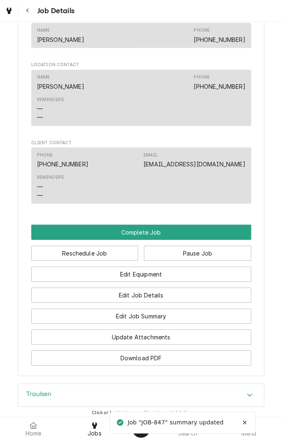
scroll to position [642, 0]
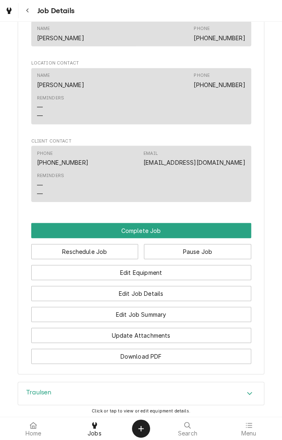
click at [146, 238] on button "Complete Job" at bounding box center [141, 230] width 220 height 15
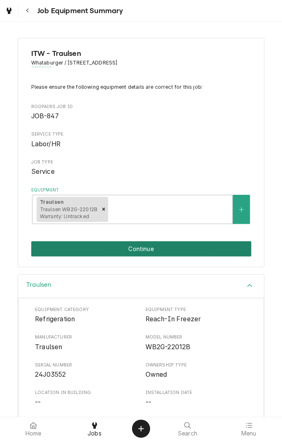
click at [187, 249] on button "Continue" at bounding box center [141, 248] width 220 height 15
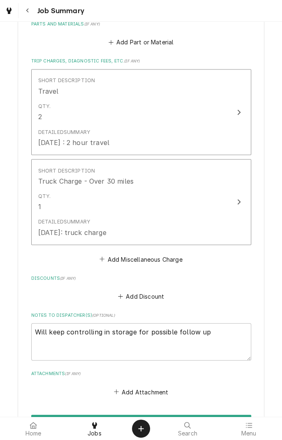
scroll to position [491, 0]
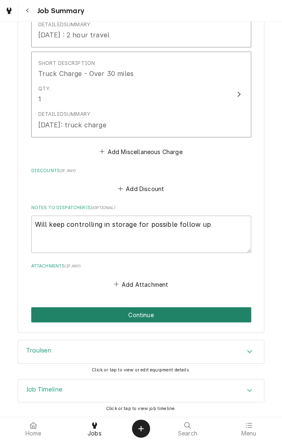
click at [152, 317] on button "Continue" at bounding box center [141, 314] width 220 height 15
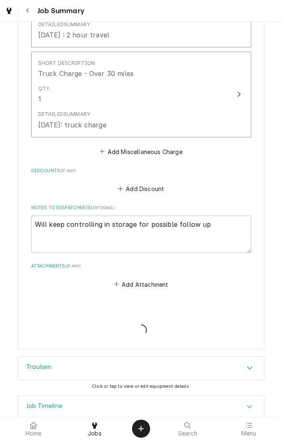
type textarea "x"
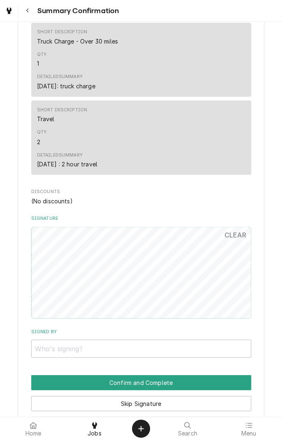
scroll to position [480, 0]
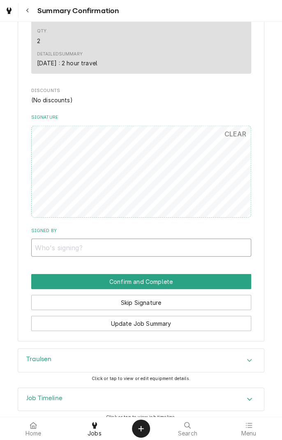
click at [141, 238] on input "Signed By" at bounding box center [141, 247] width 220 height 18
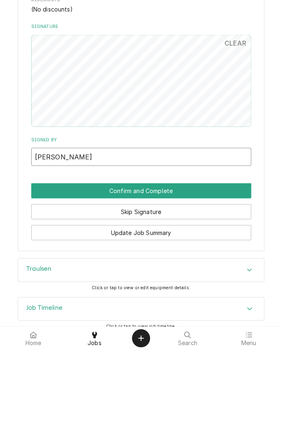
type input "[PERSON_NAME]"
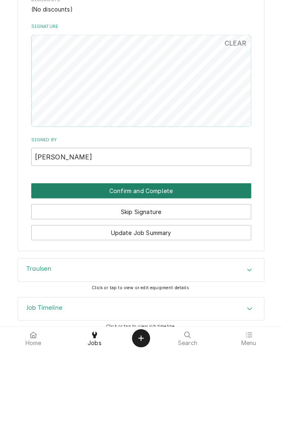
click at [170, 274] on button "Confirm and Complete" at bounding box center [141, 281] width 220 height 15
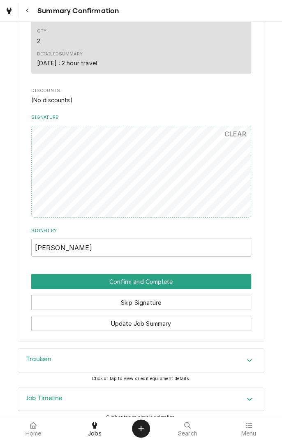
click at [185, 274] on button "Confirm and Complete" at bounding box center [141, 281] width 220 height 15
